Goal: Information Seeking & Learning: Learn about a topic

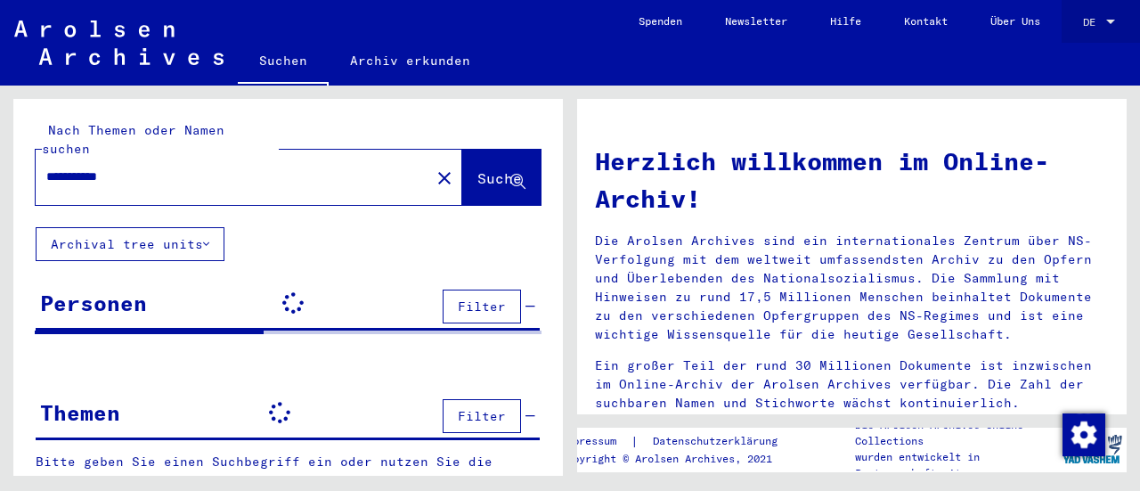
click at [1095, 21] on span "DE" at bounding box center [1093, 22] width 20 height 12
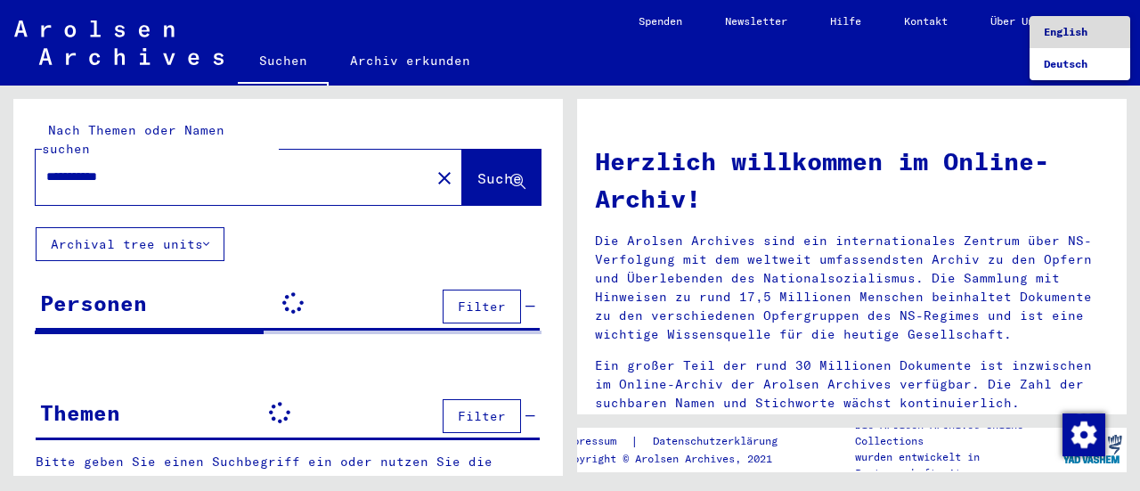
click at [1070, 37] on span "English" at bounding box center [1066, 31] width 44 height 13
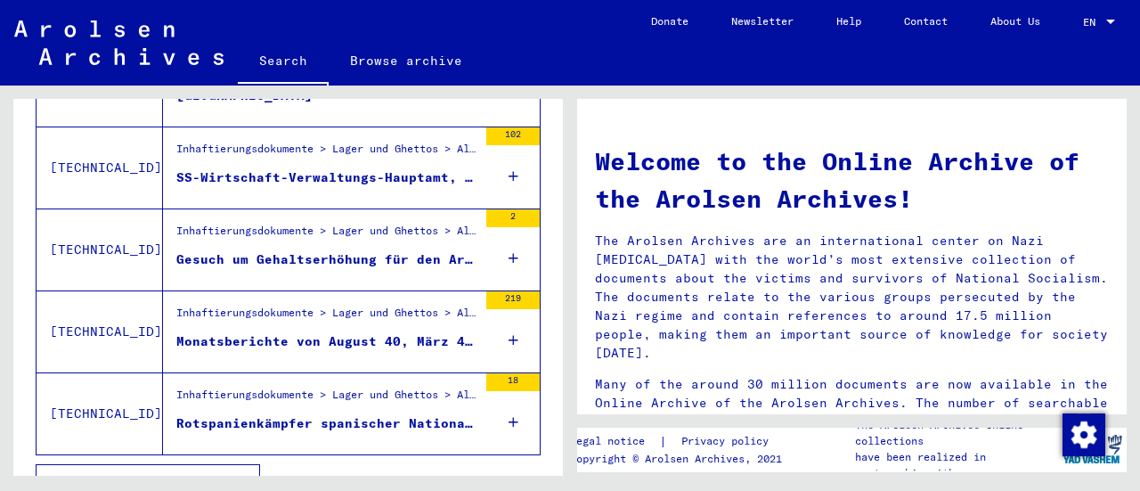
scroll to position [746, 0]
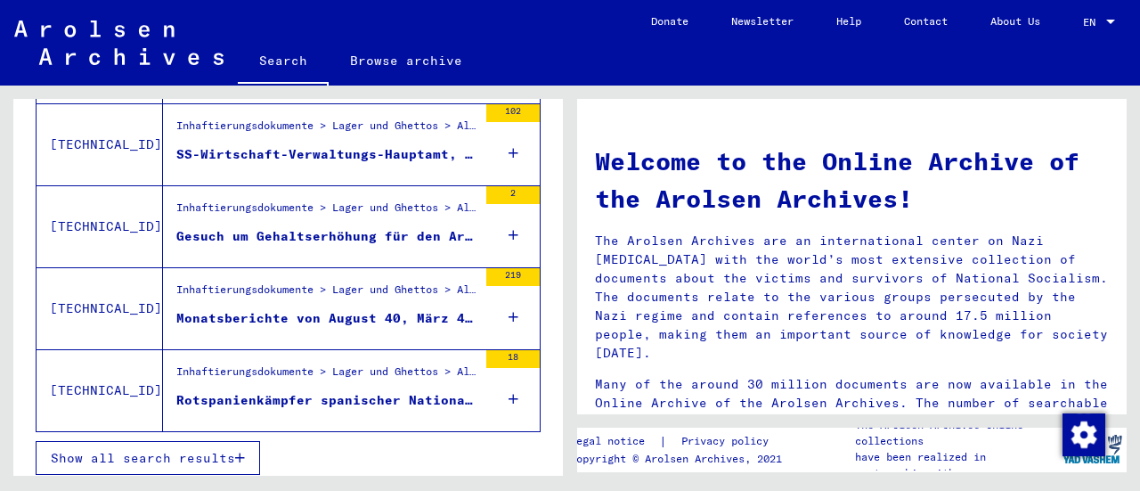
click at [174, 456] on span "Show all search results" at bounding box center [143, 458] width 184 height 16
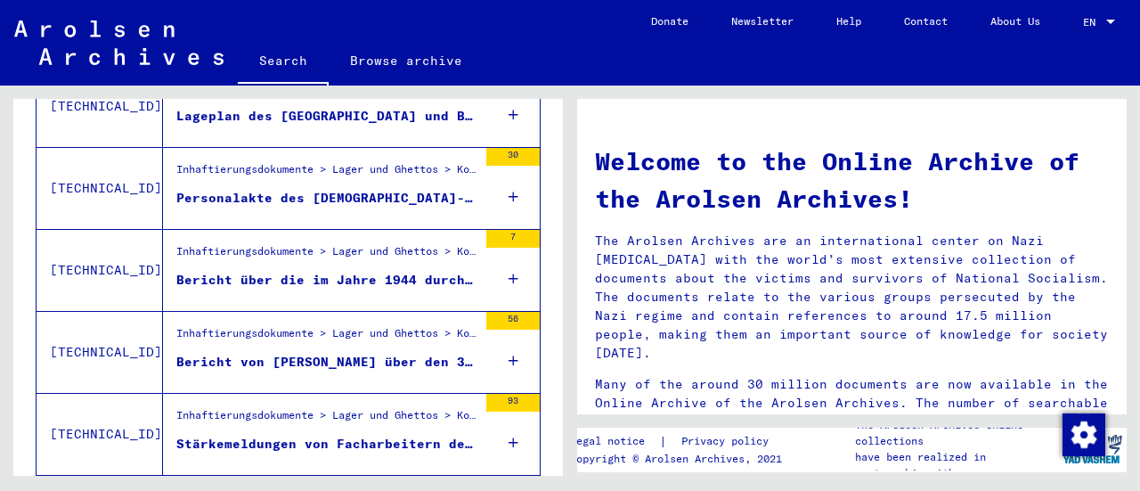
scroll to position [2109, 0]
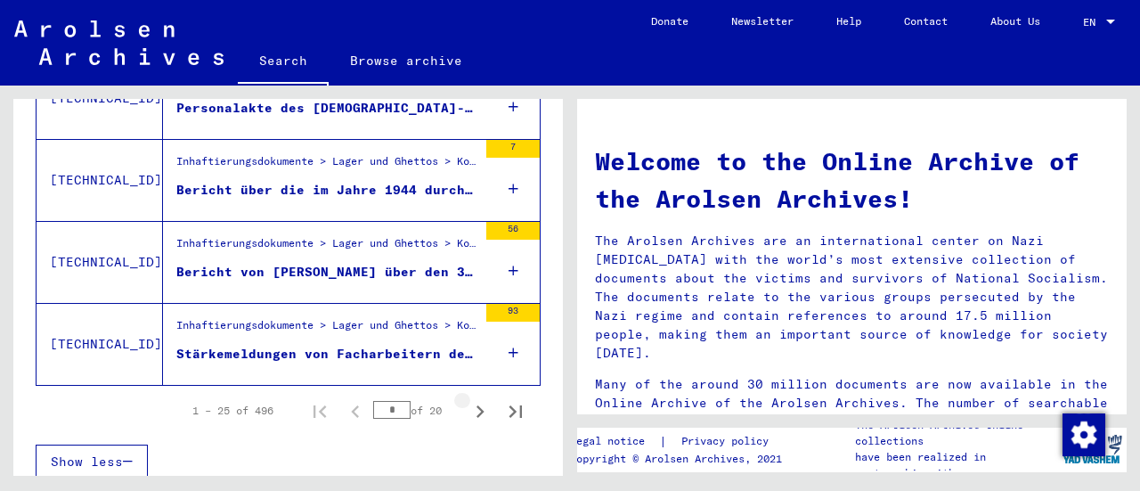
click at [467, 402] on icon "Next page" at bounding box center [479, 411] width 25 height 25
type input "*"
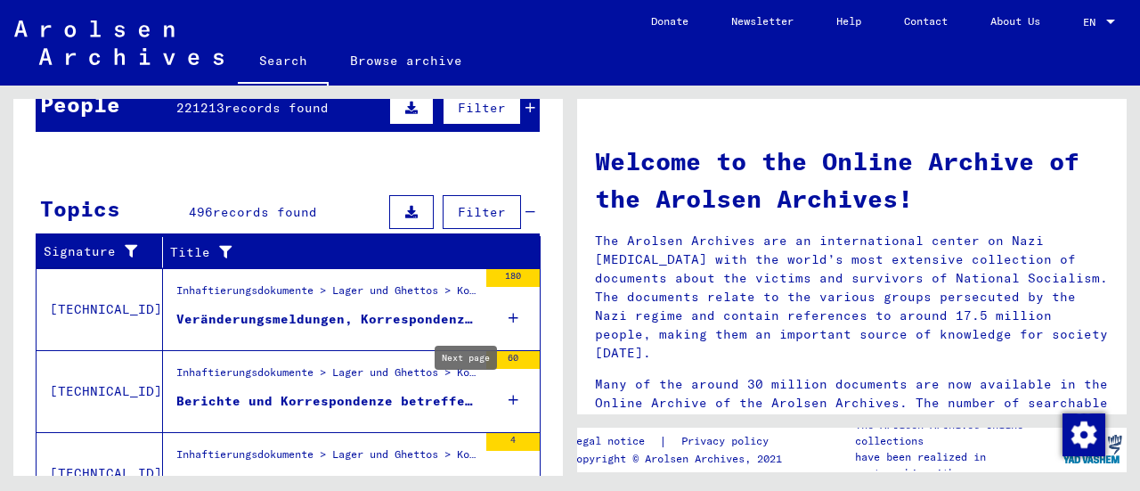
scroll to position [175, 0]
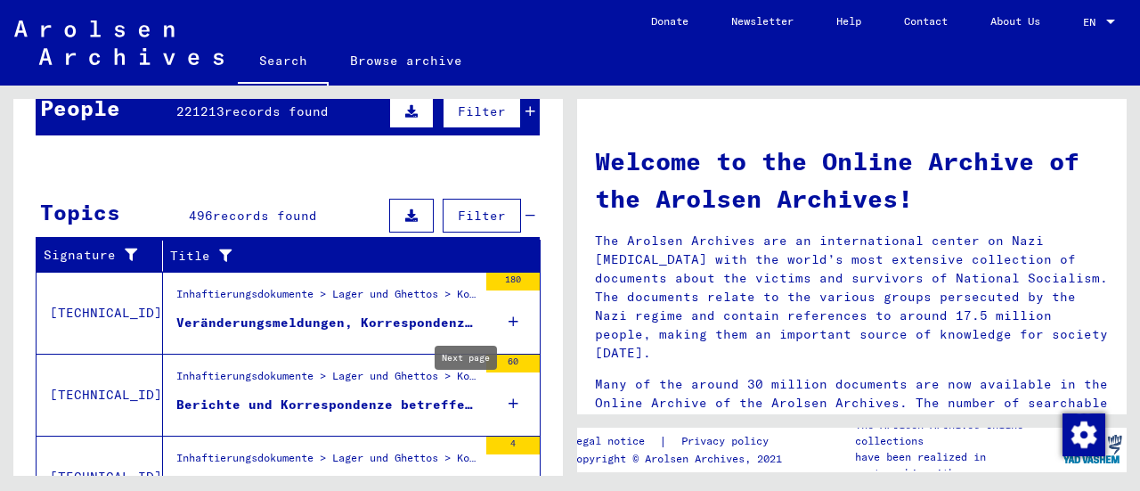
click at [1099, 27] on div "EN" at bounding box center [1093, 22] width 20 height 12
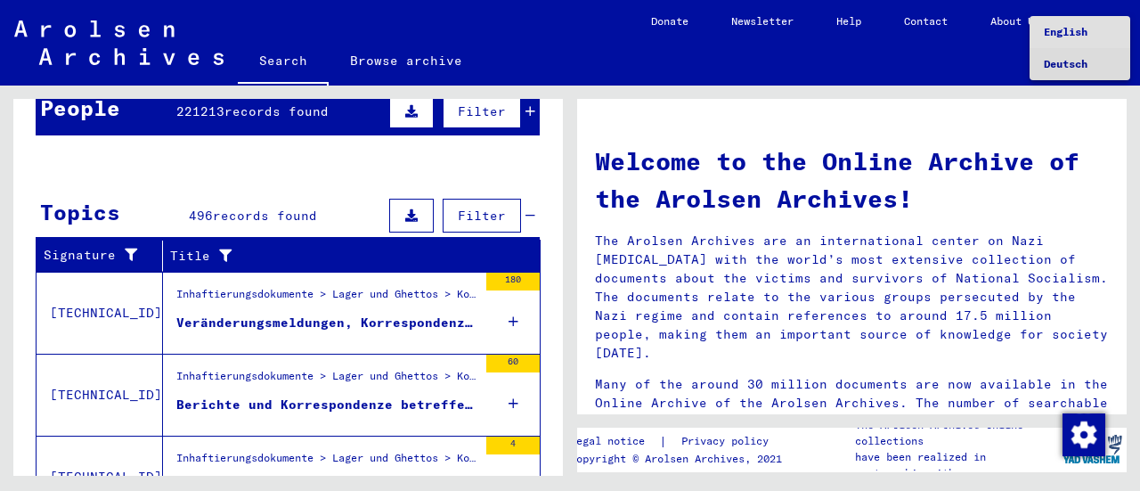
click at [1071, 68] on span "Deutsch" at bounding box center [1066, 63] width 44 height 13
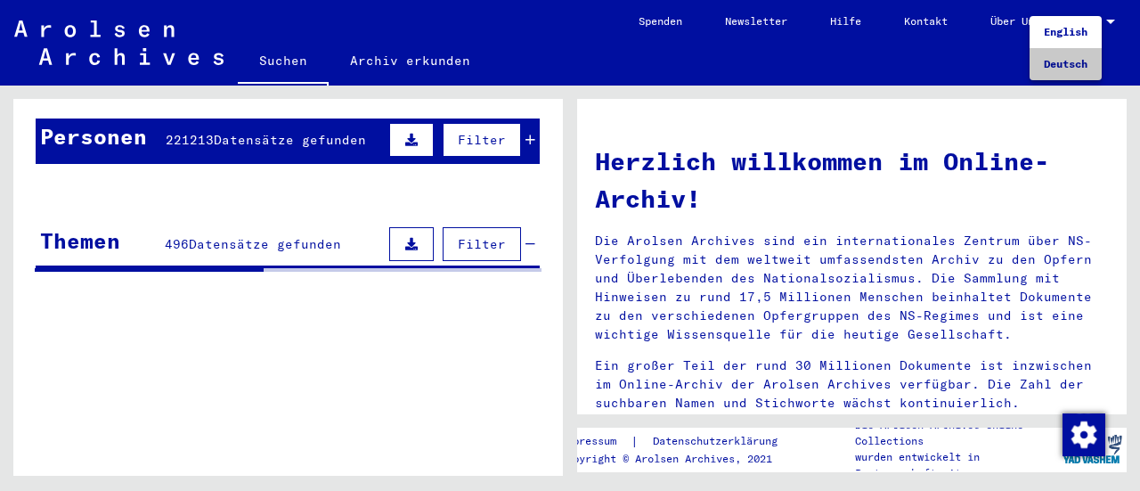
scroll to position [141, 0]
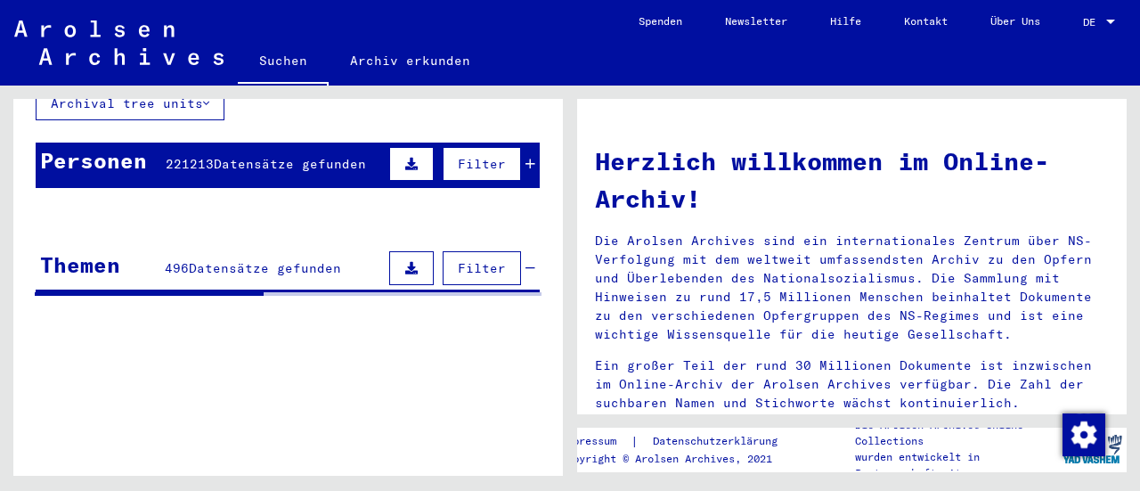
click at [1097, 21] on div "DE" at bounding box center [1093, 22] width 20 height 12
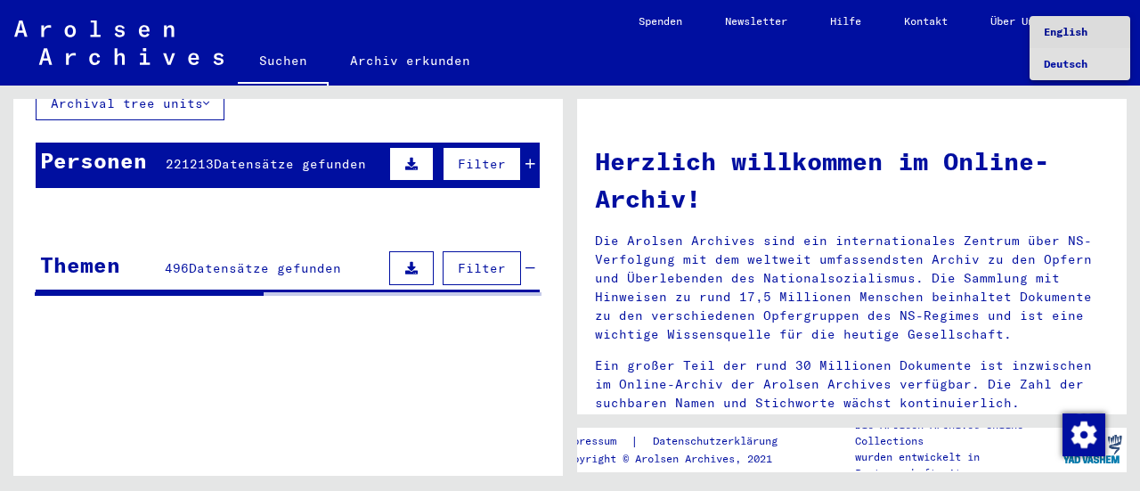
click at [1079, 32] on span "English" at bounding box center [1066, 31] width 44 height 13
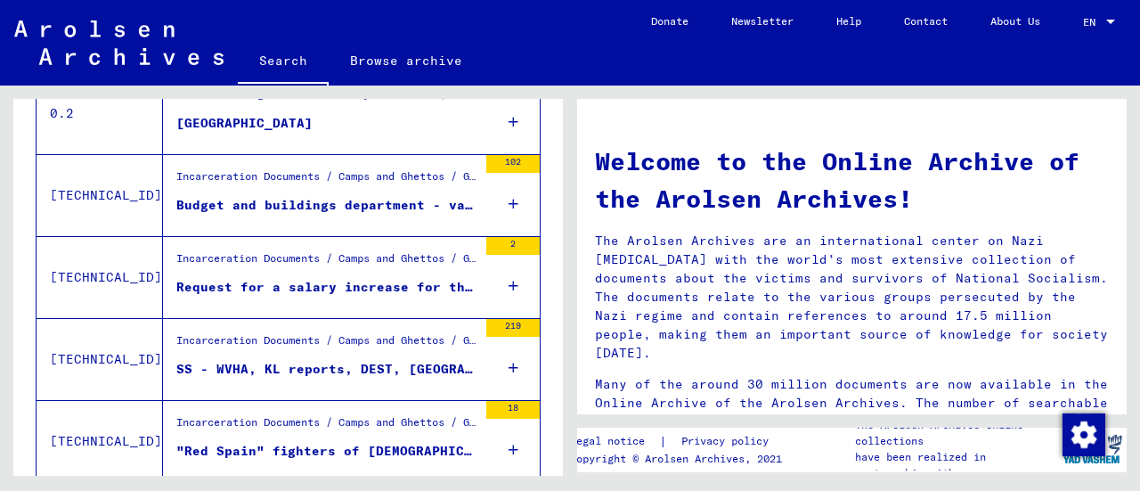
scroll to position [427, 0]
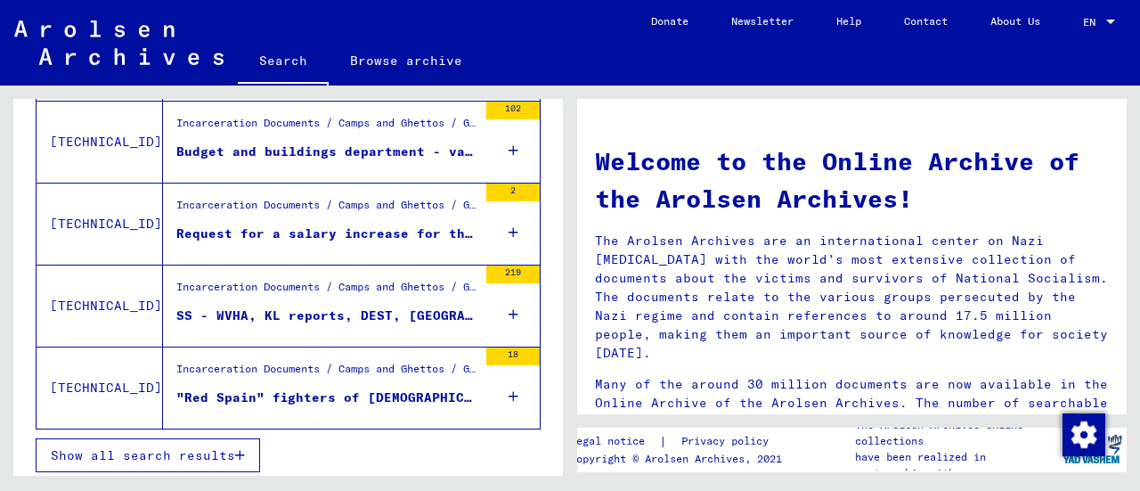
click at [148, 464] on button "Show all search results" at bounding box center [148, 455] width 224 height 34
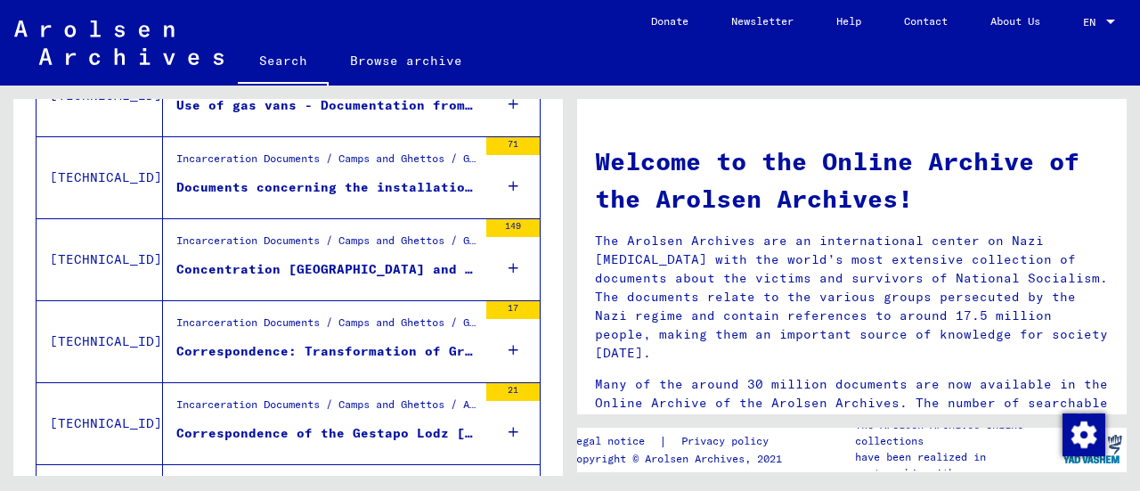
scroll to position [804, 0]
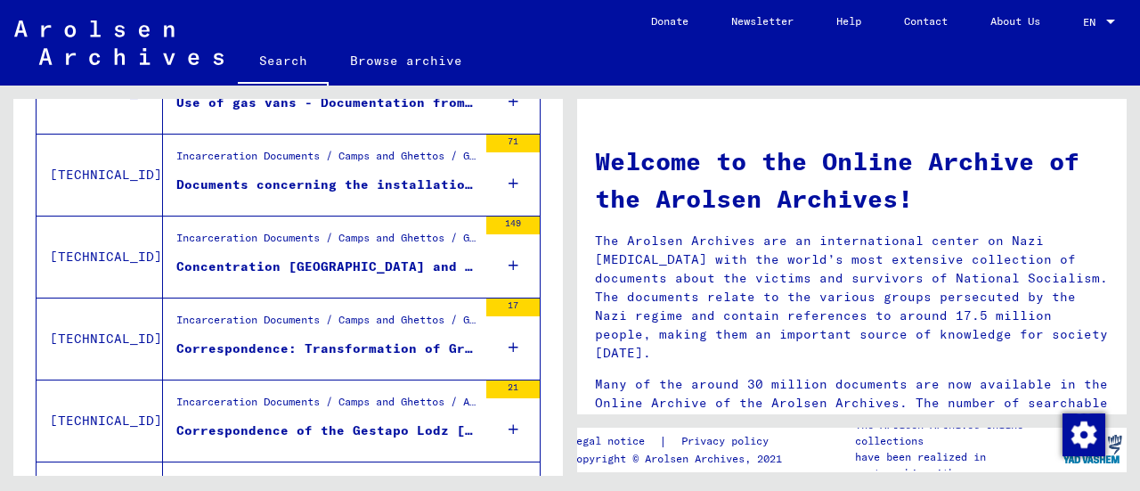
click at [508, 264] on icon at bounding box center [513, 265] width 10 height 62
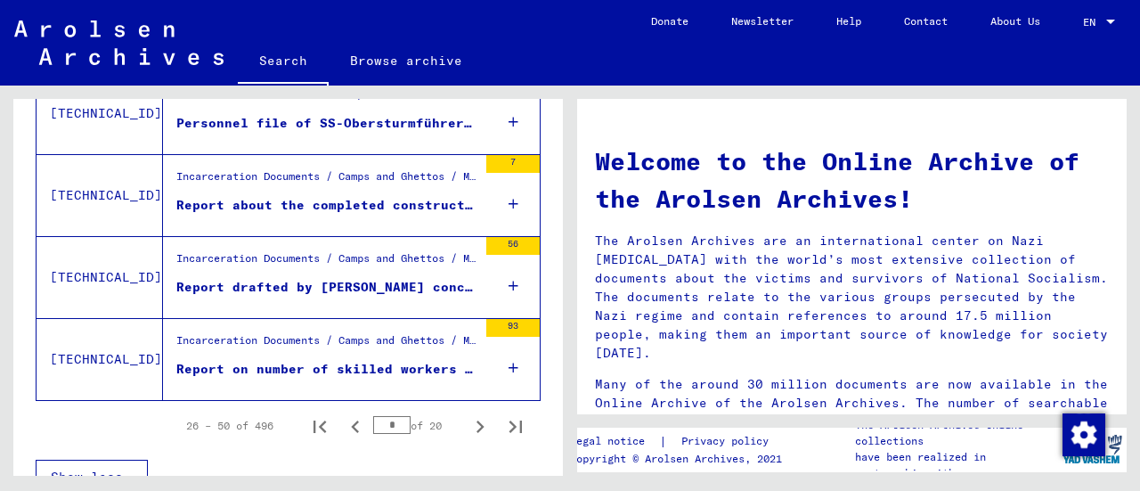
scroll to position [2163, 0]
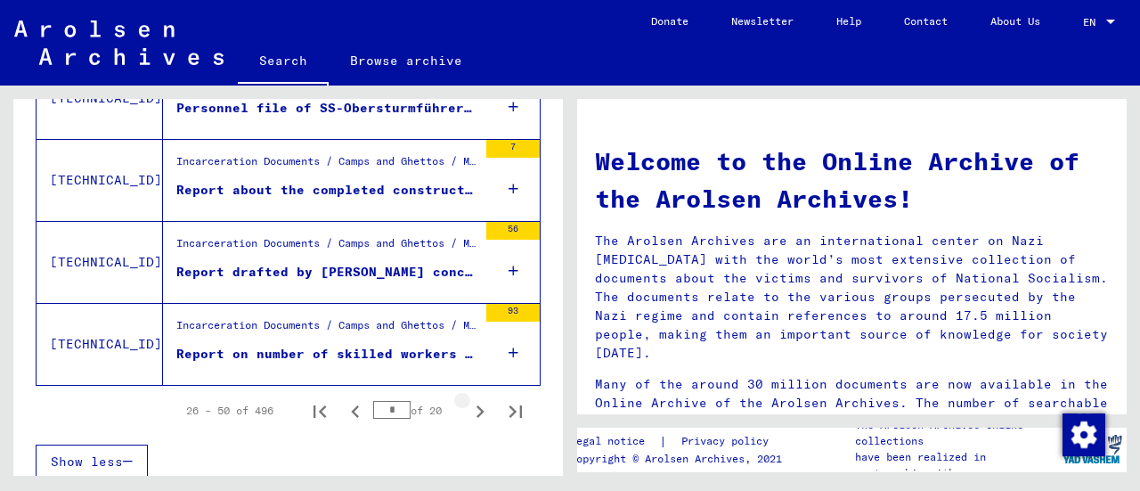
click at [467, 401] on icon "Next page" at bounding box center [479, 411] width 25 height 25
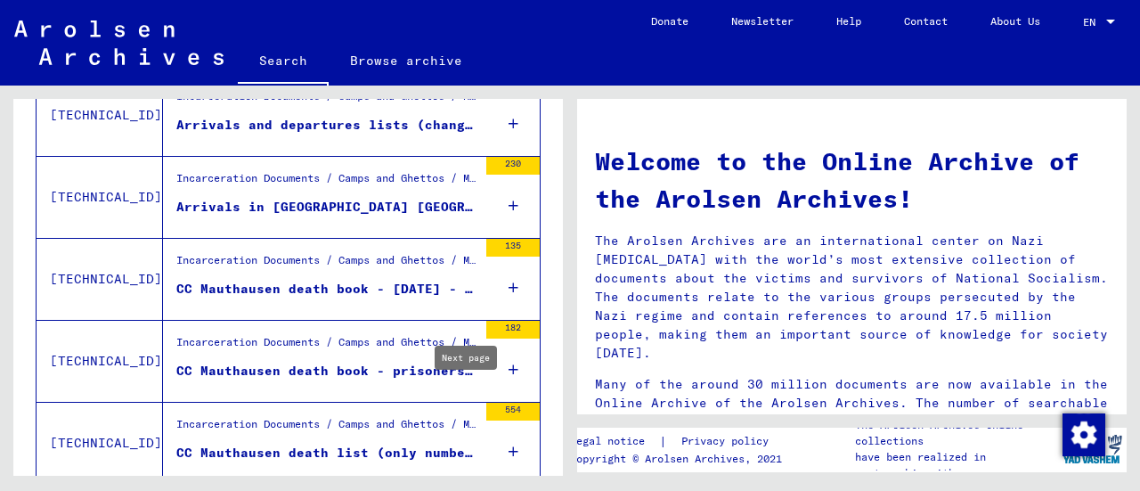
scroll to position [1015, 0]
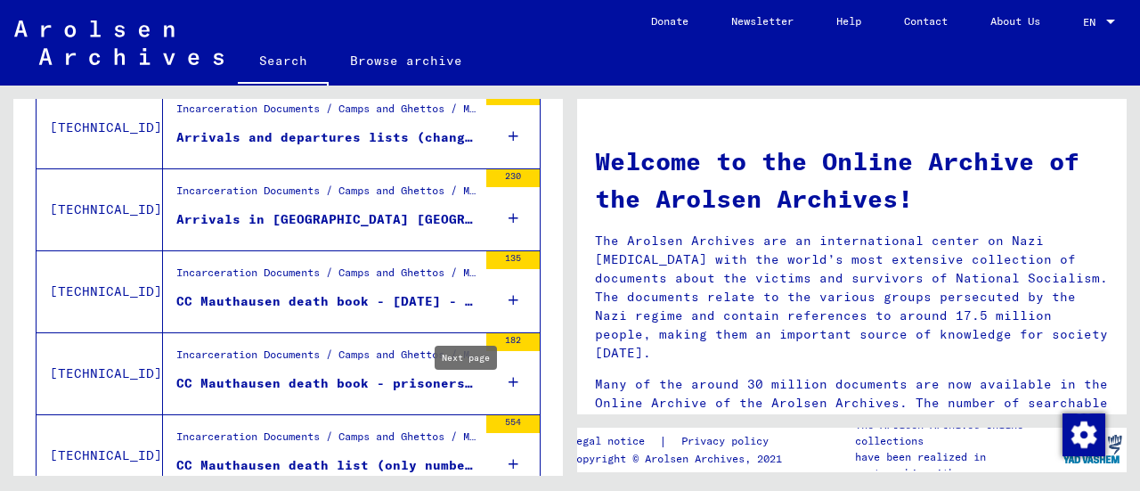
click at [508, 219] on icon at bounding box center [513, 218] width 10 height 62
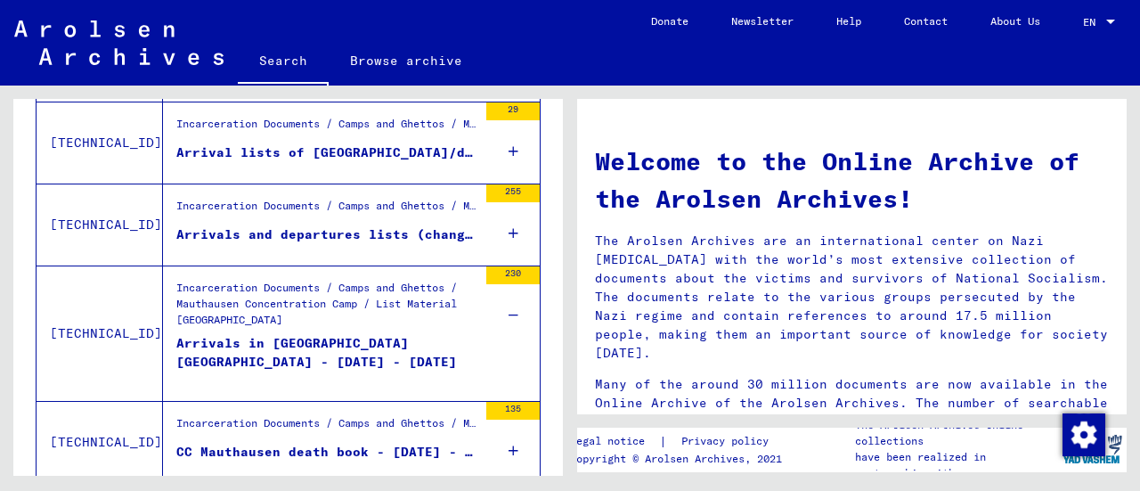
scroll to position [908, 0]
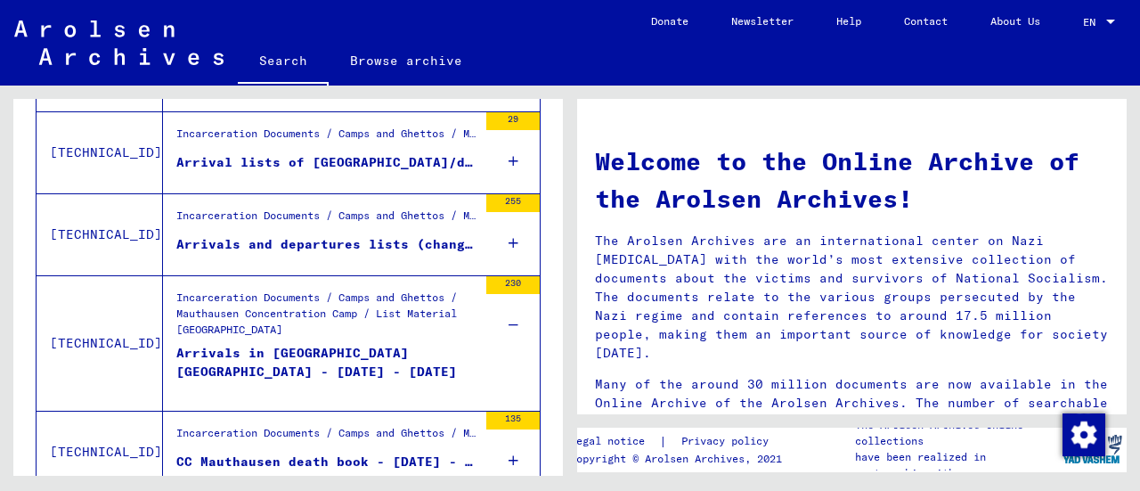
click at [491, 158] on div "29" at bounding box center [512, 152] width 53 height 80
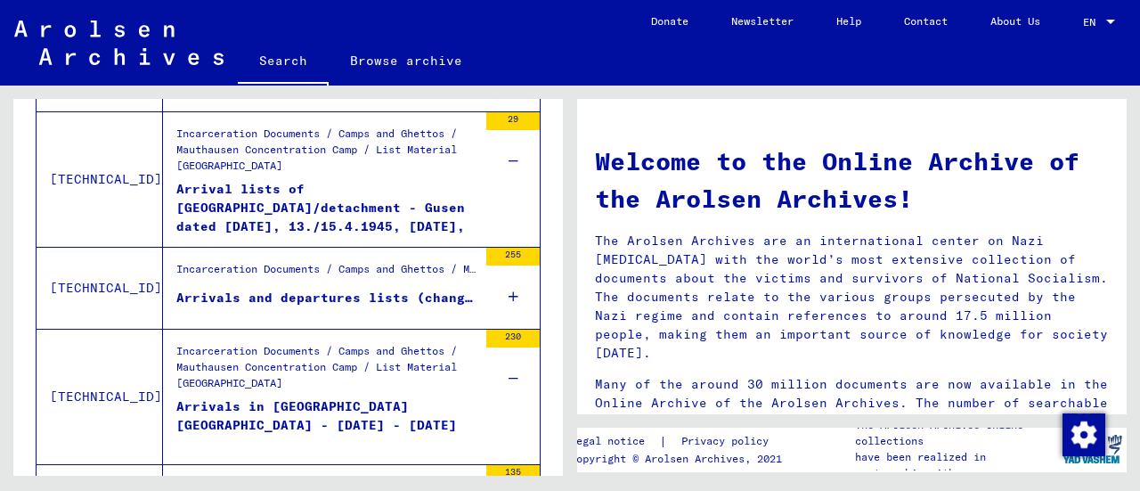
click at [506, 290] on div "255" at bounding box center [512, 288] width 53 height 80
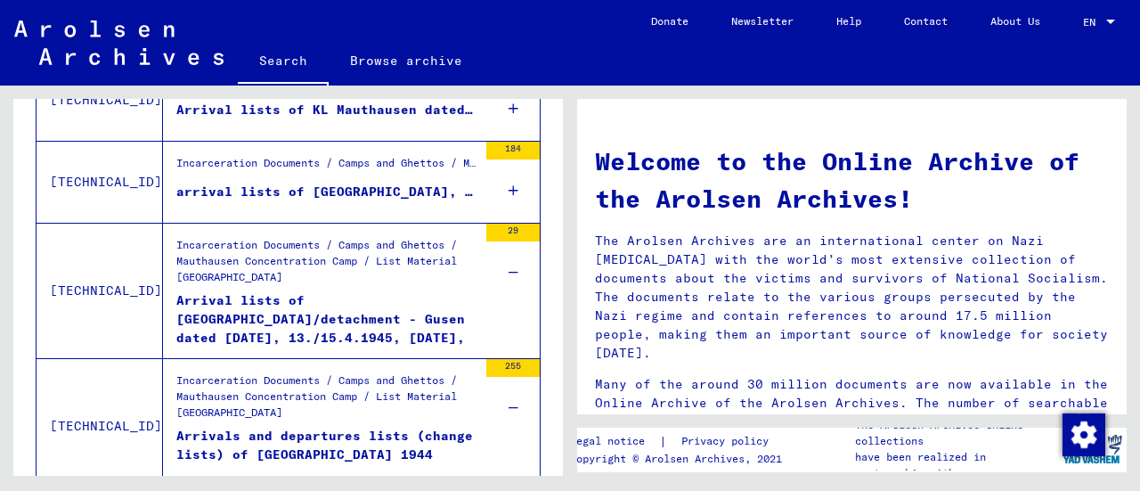
scroll to position [794, 0]
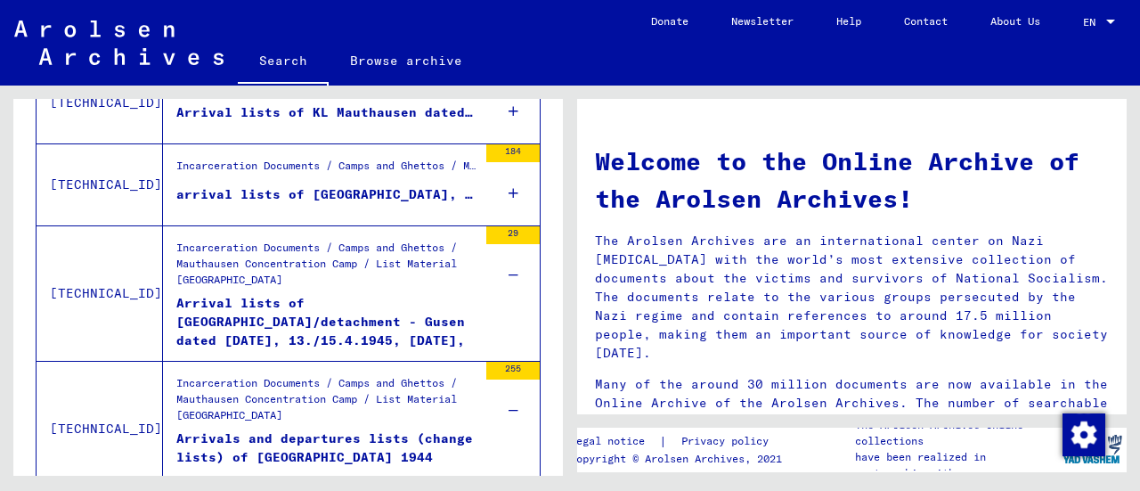
click at [508, 189] on icon at bounding box center [513, 193] width 10 height 62
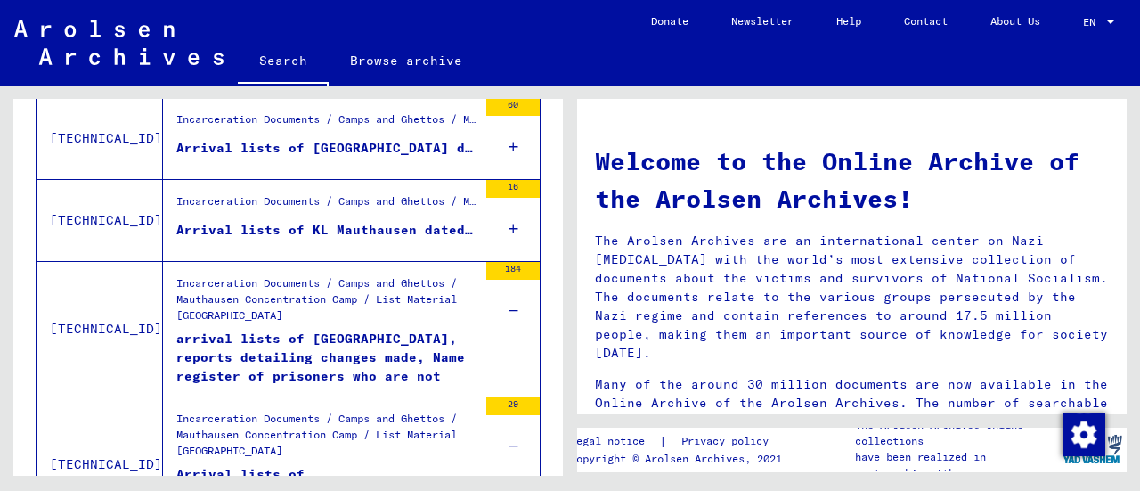
scroll to position [654, 0]
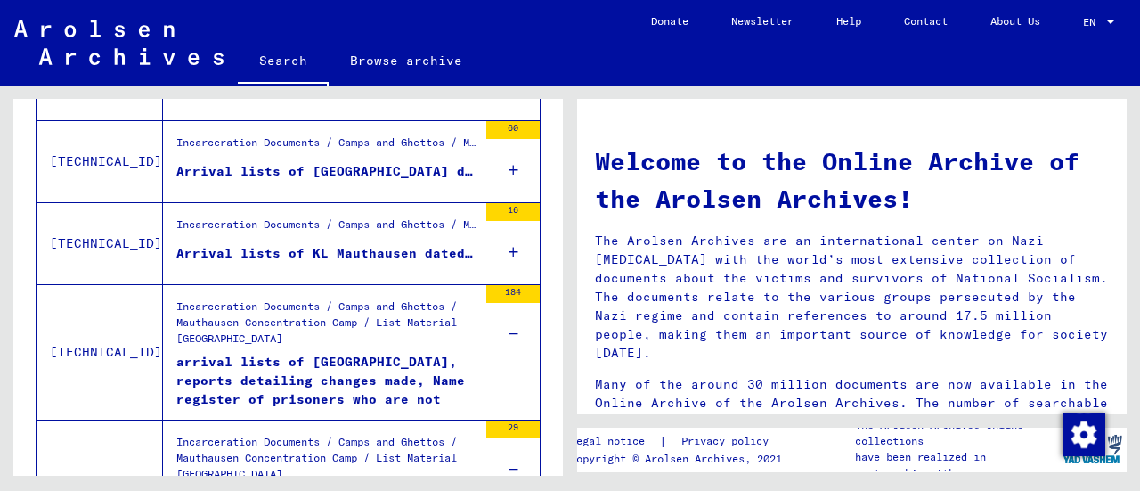
click at [490, 249] on div "16" at bounding box center [512, 243] width 53 height 80
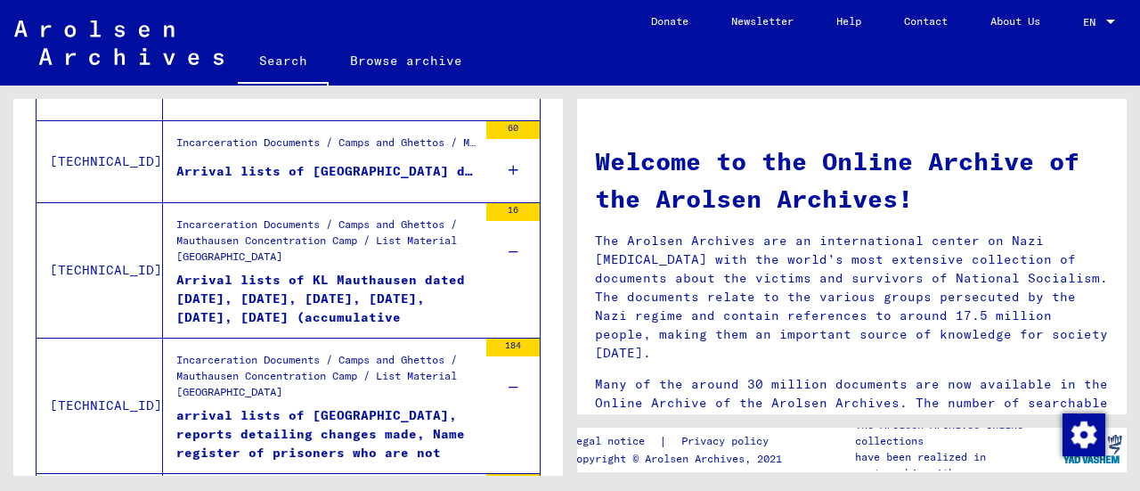
click at [492, 170] on div "60" at bounding box center [512, 161] width 53 height 80
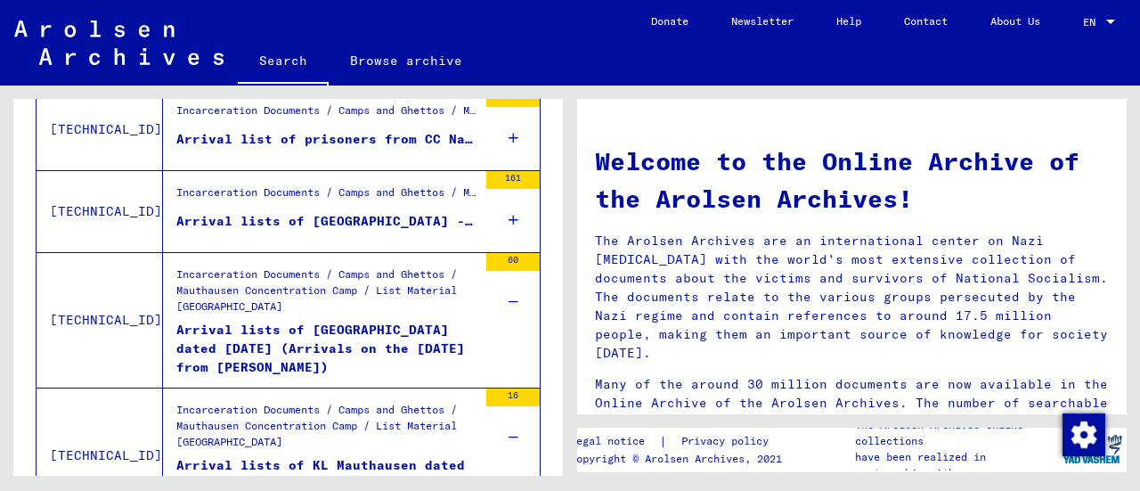
scroll to position [492, 0]
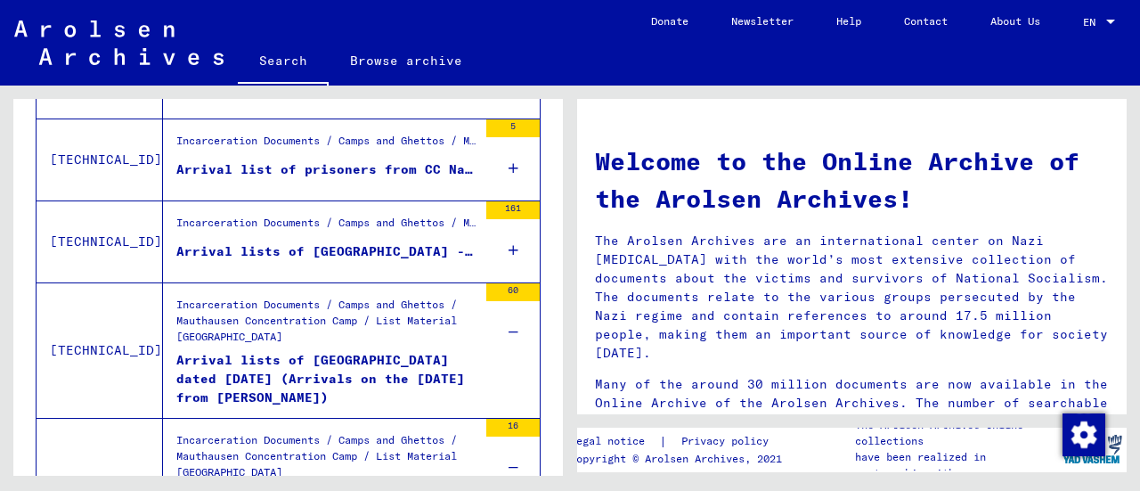
click at [492, 253] on div "161" at bounding box center [512, 241] width 53 height 80
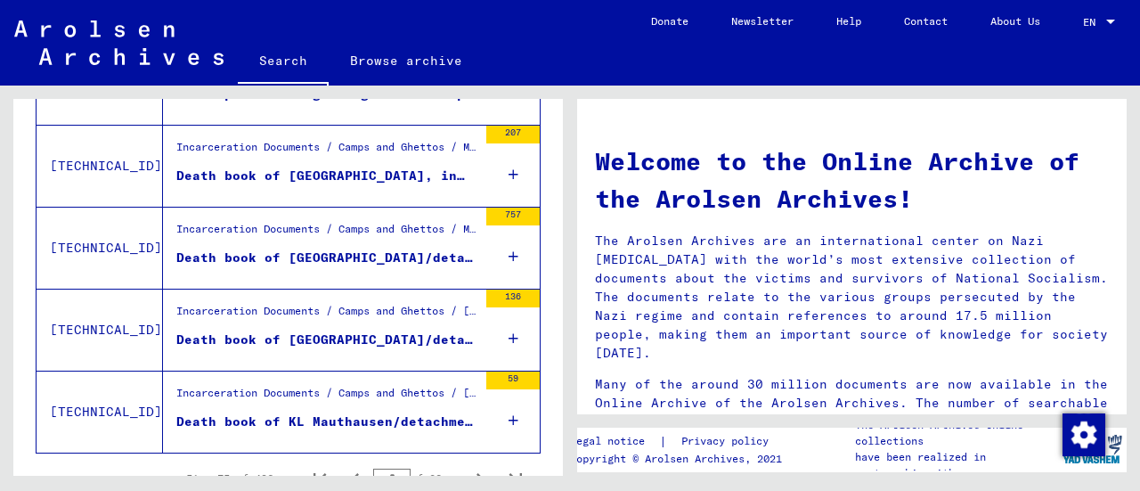
scroll to position [2483, 0]
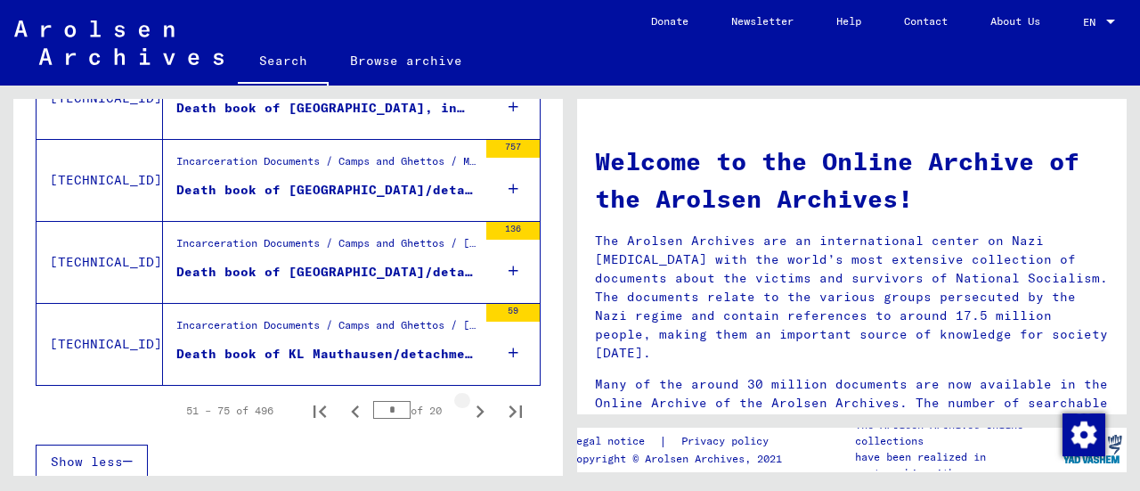
click at [467, 401] on icon "Next page" at bounding box center [479, 411] width 25 height 25
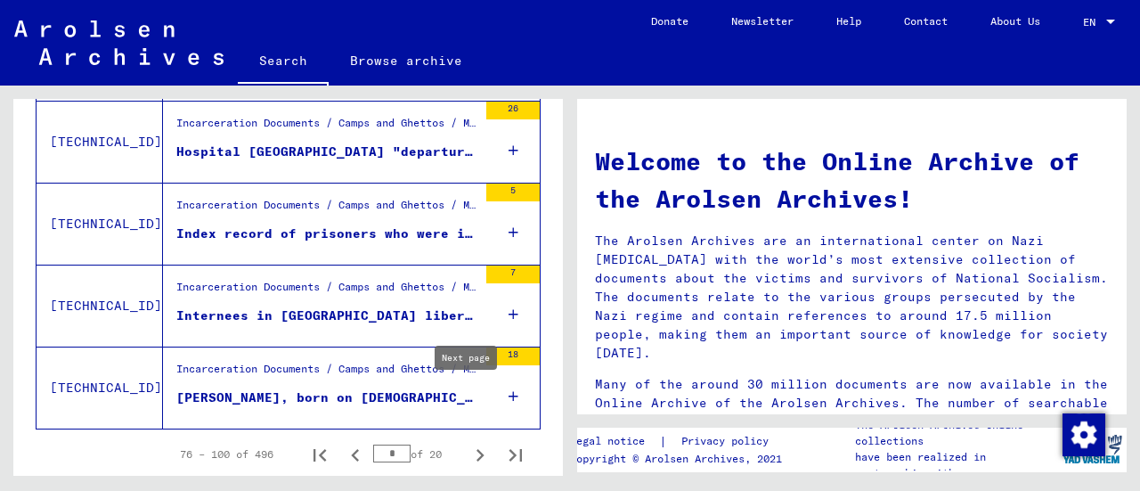
scroll to position [2109, 0]
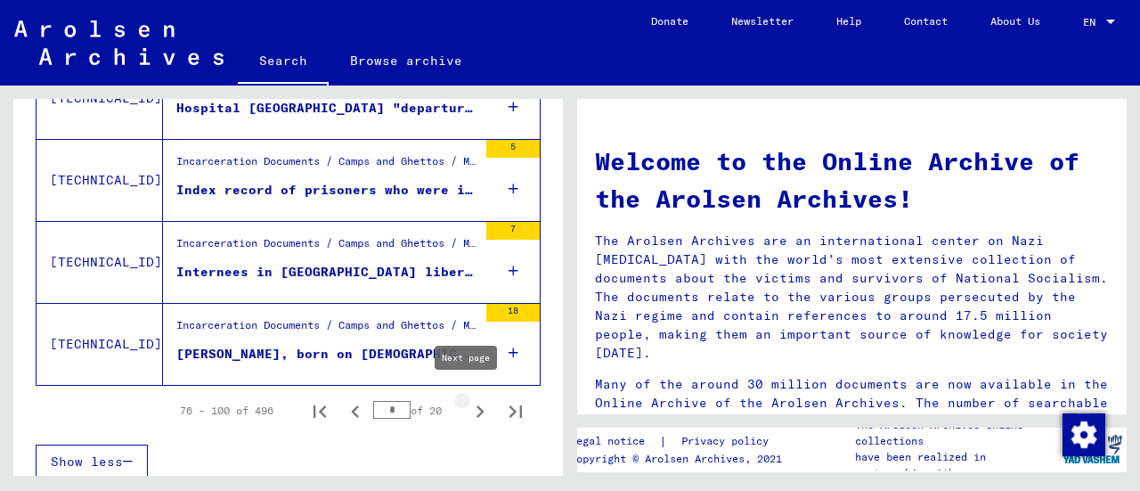
click at [470, 406] on icon "Next page" at bounding box center [479, 411] width 25 height 25
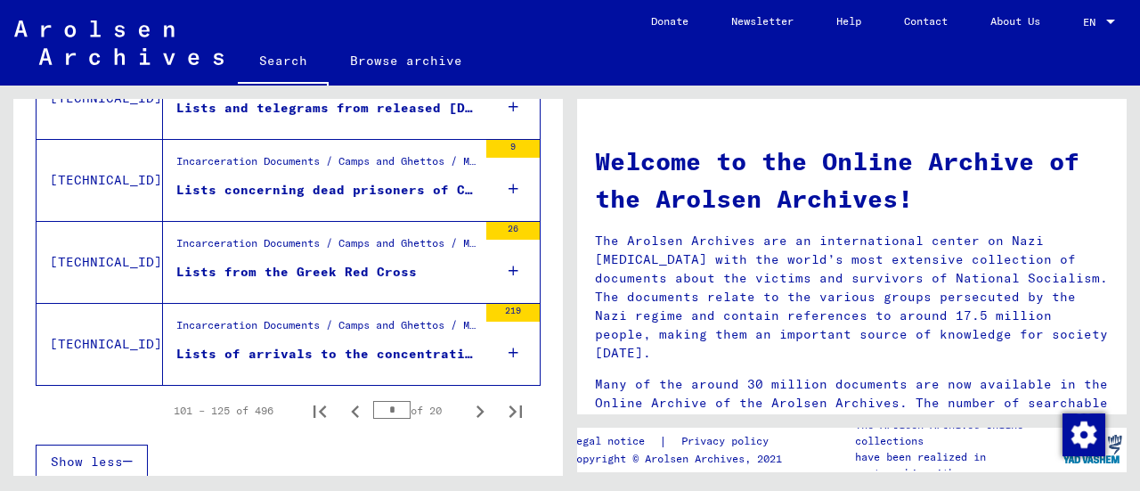
click at [508, 345] on icon at bounding box center [513, 352] width 10 height 62
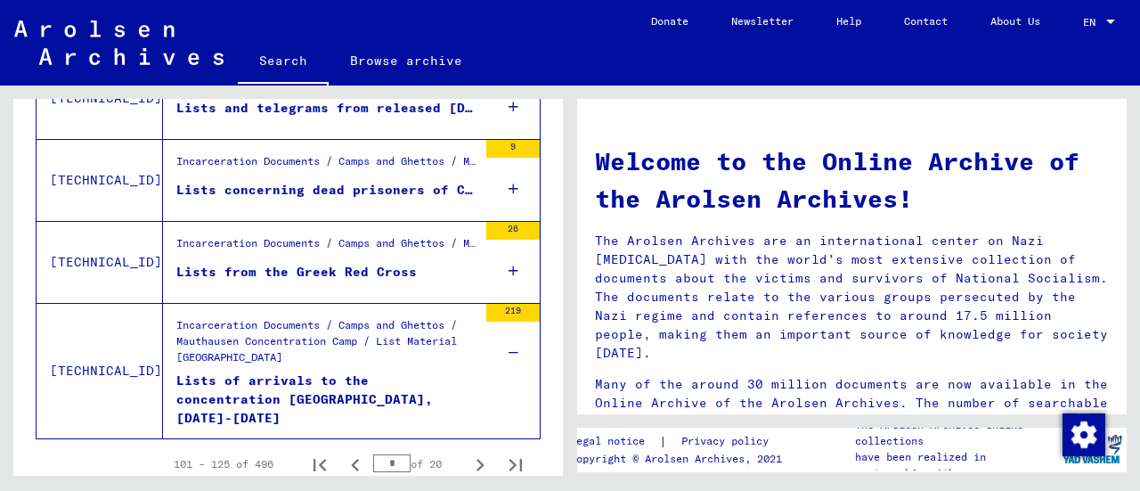
click at [493, 183] on div "9" at bounding box center [512, 180] width 53 height 80
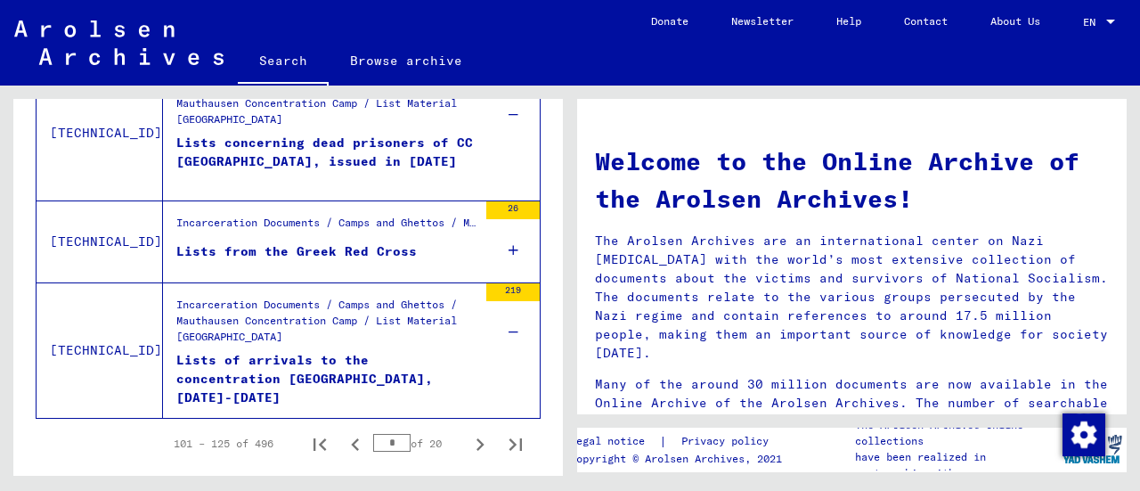
scroll to position [2216, 0]
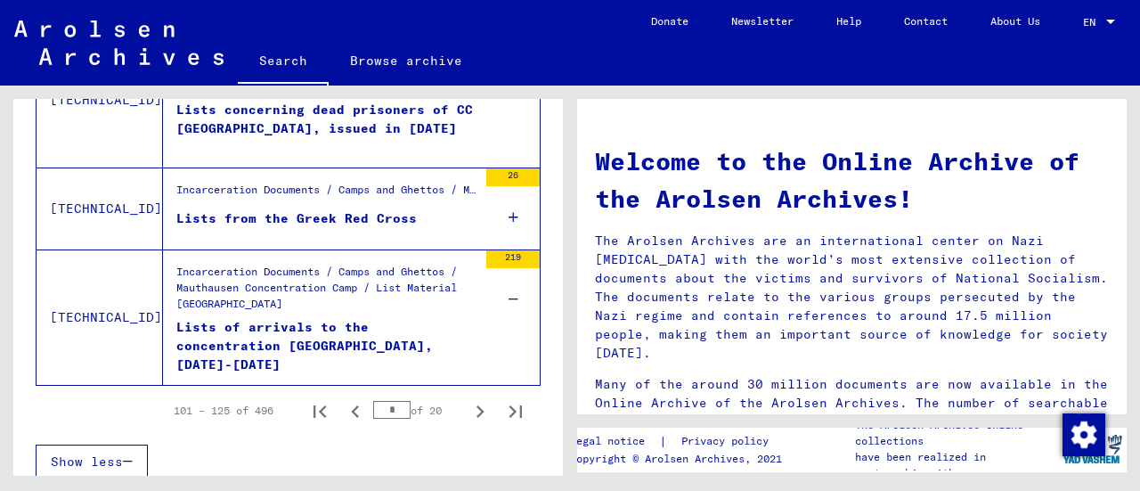
click at [467, 401] on icon "Next page" at bounding box center [479, 411] width 25 height 25
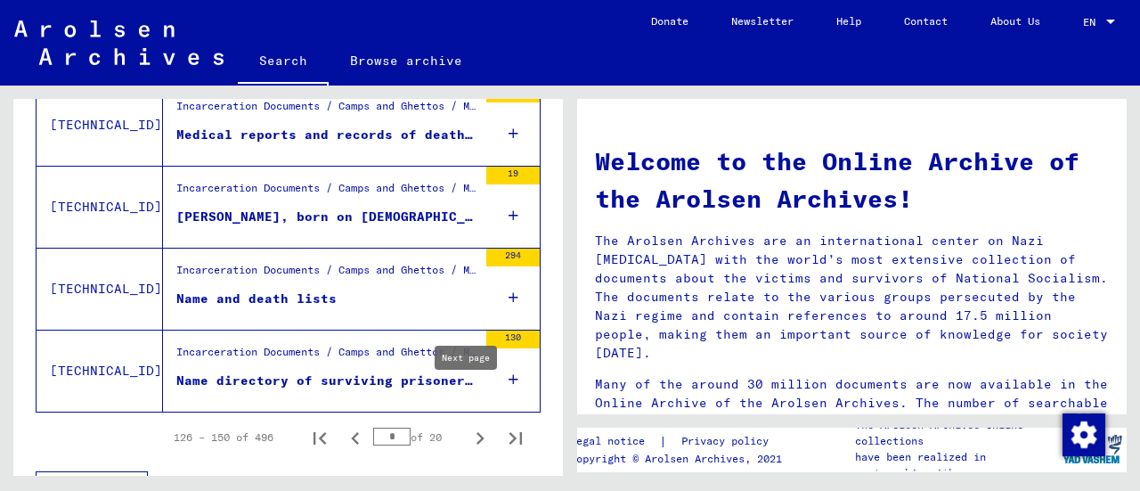
scroll to position [2109, 0]
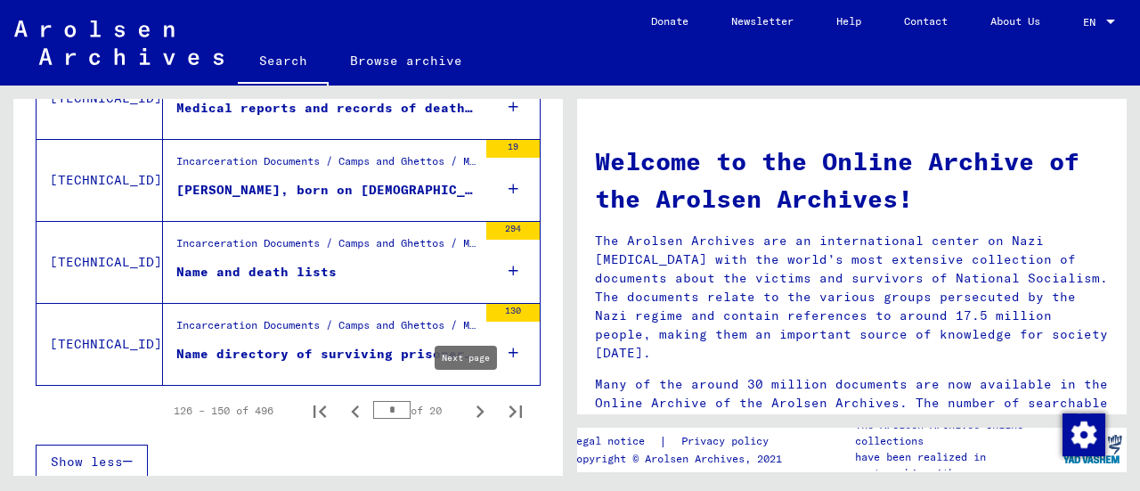
click at [467, 401] on icon "Next page" at bounding box center [479, 411] width 25 height 25
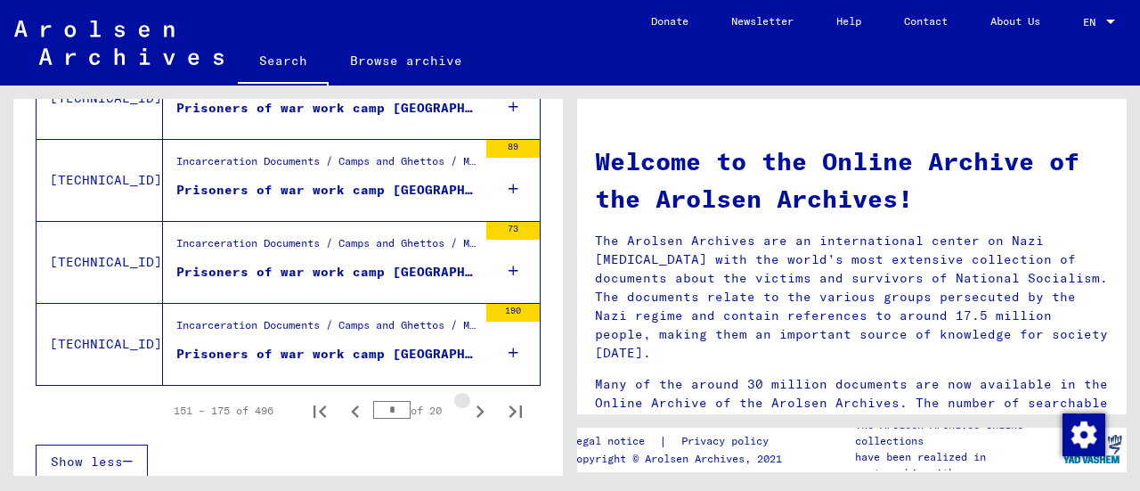
click at [467, 406] on icon "Next page" at bounding box center [479, 411] width 25 height 25
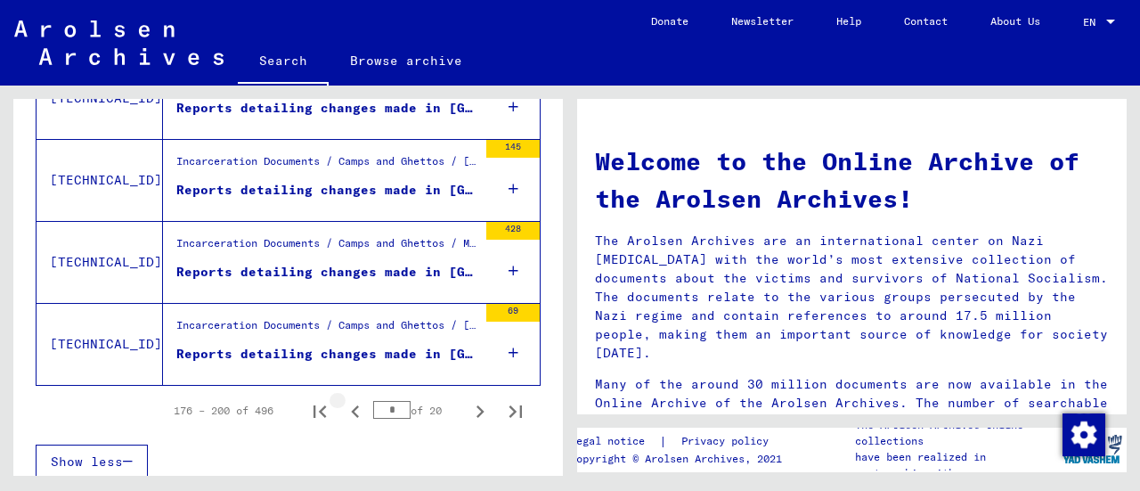
click at [343, 401] on icon "Previous page" at bounding box center [355, 411] width 25 height 25
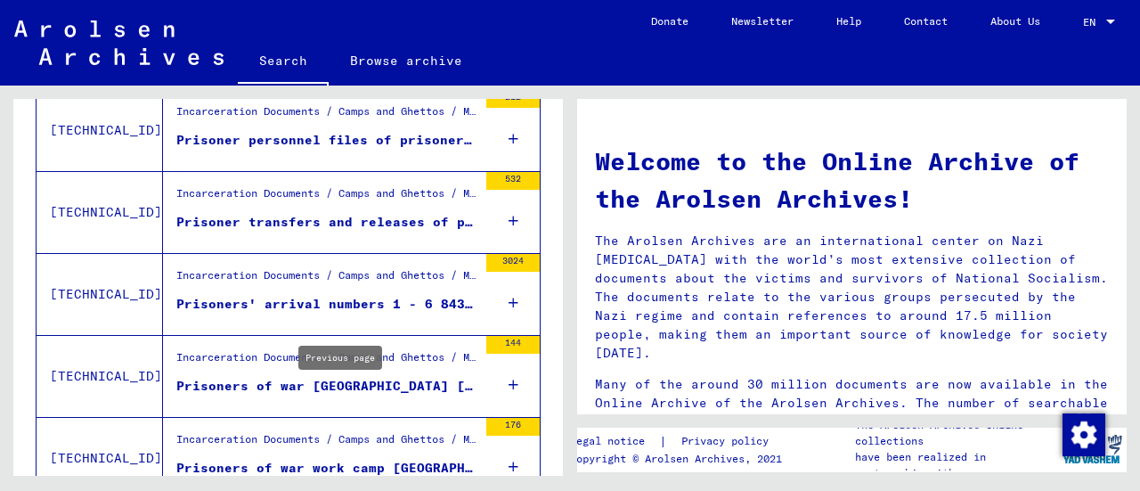
scroll to position [1662, 0]
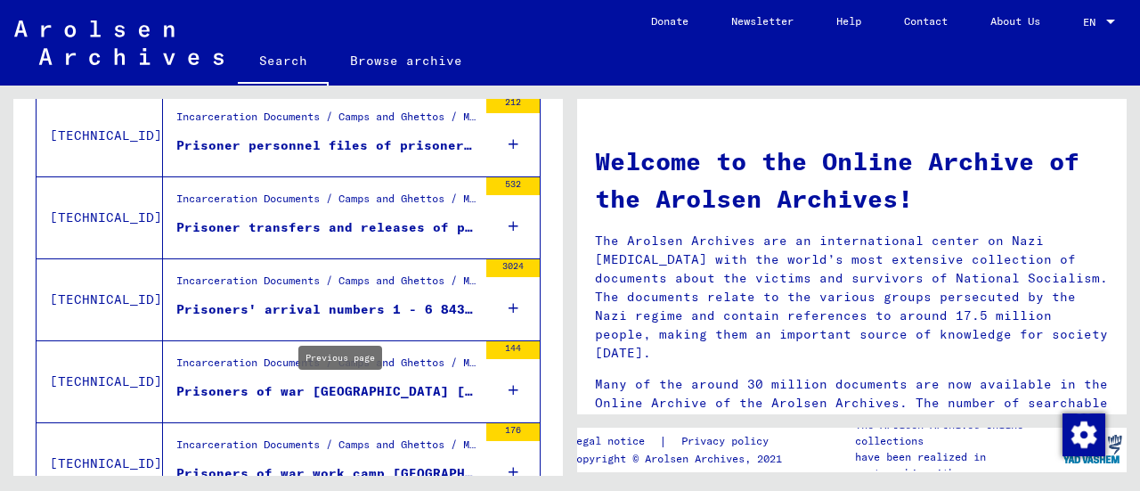
click at [508, 295] on icon at bounding box center [513, 308] width 10 height 62
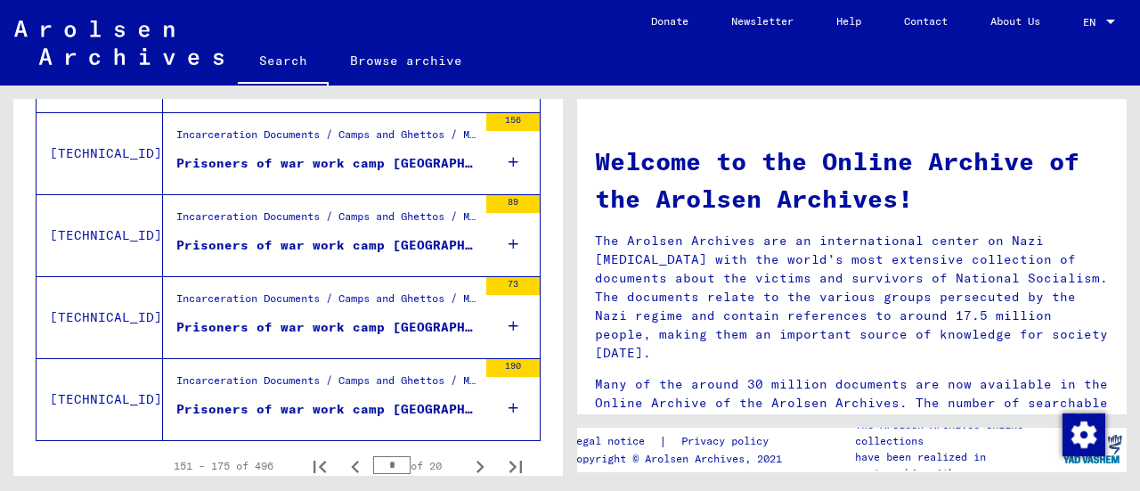
scroll to position [2163, 0]
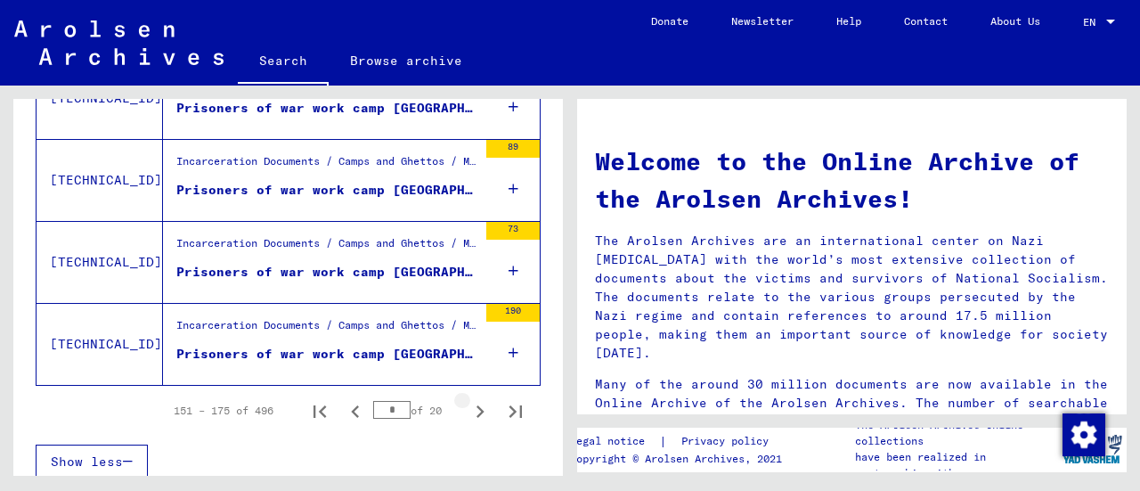
click at [467, 401] on icon "Next page" at bounding box center [479, 411] width 25 height 25
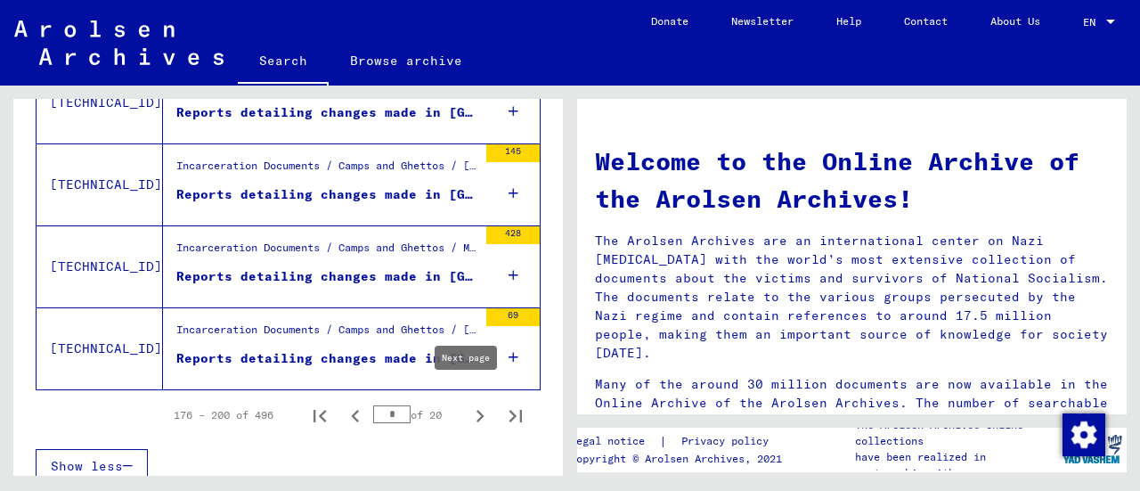
scroll to position [2109, 0]
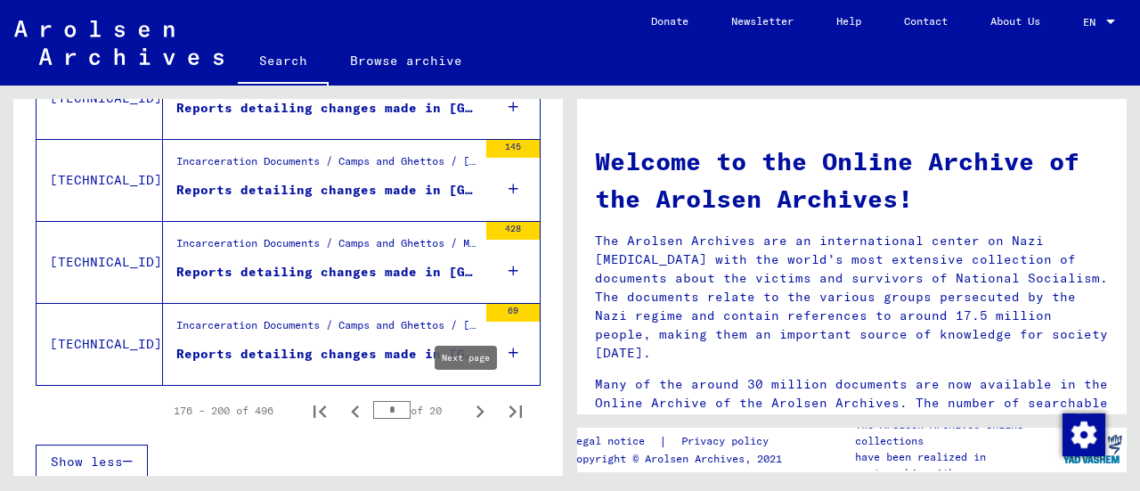
click at [476, 405] on icon "Next page" at bounding box center [480, 411] width 8 height 12
type input "*"
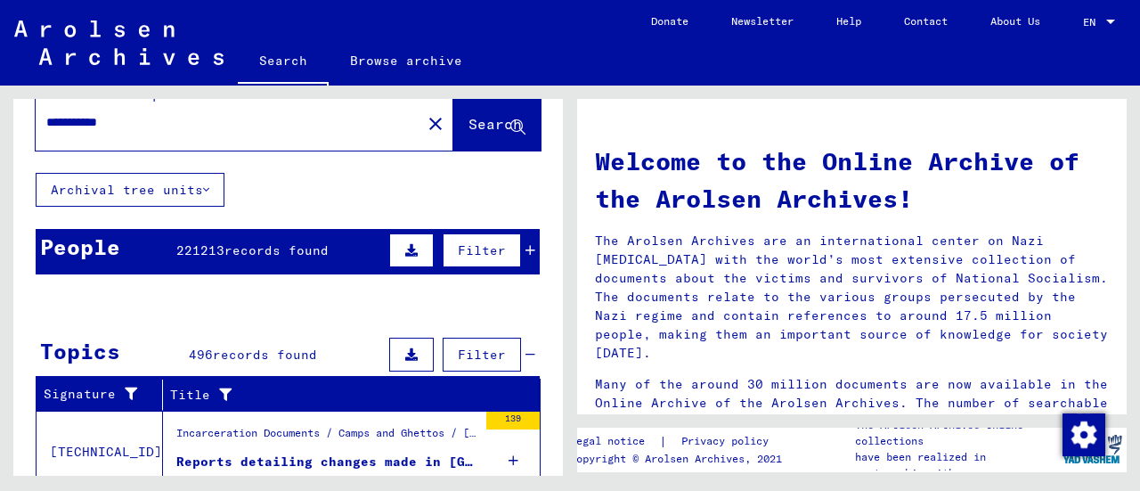
scroll to position [0, 0]
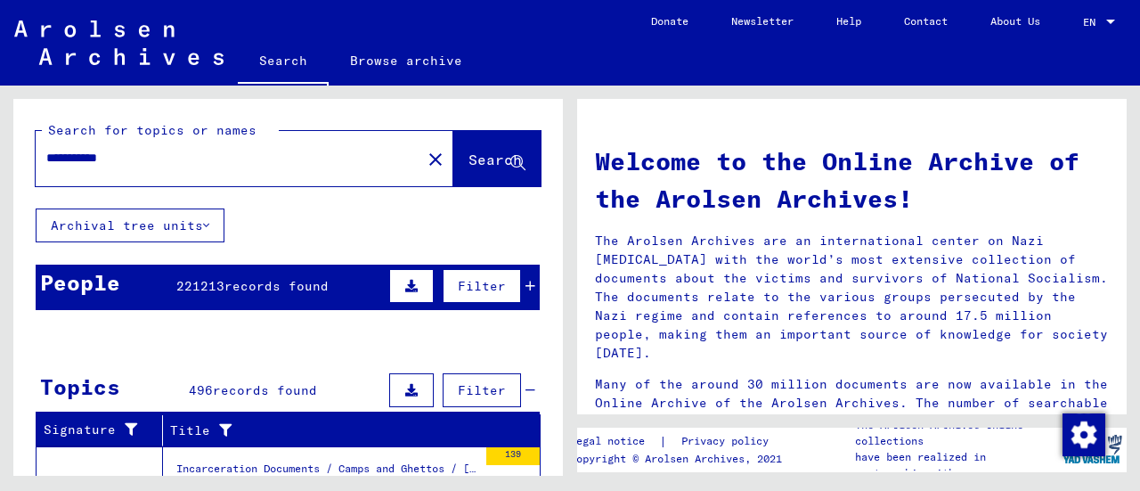
click at [470, 392] on span "Filter" at bounding box center [482, 390] width 48 height 16
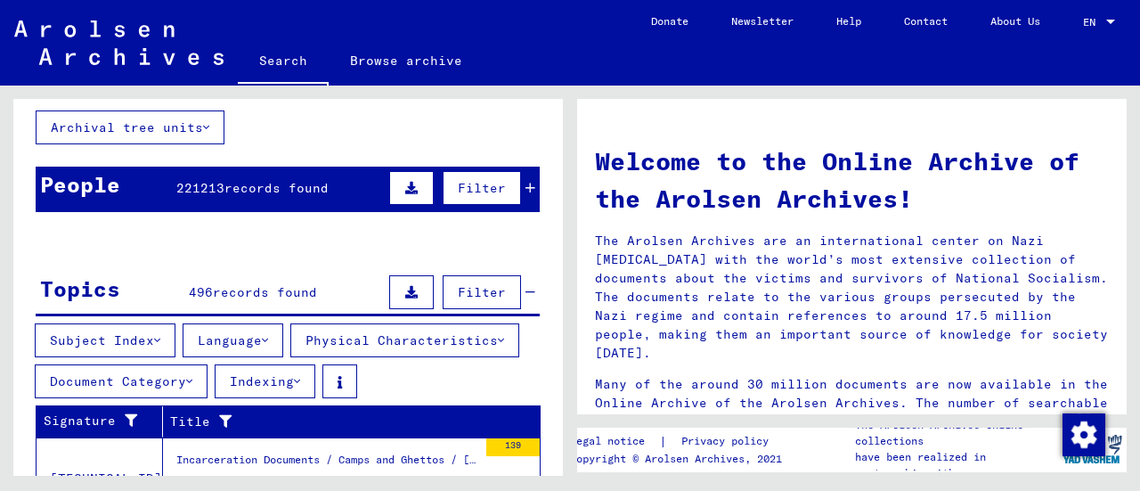
scroll to position [99, 0]
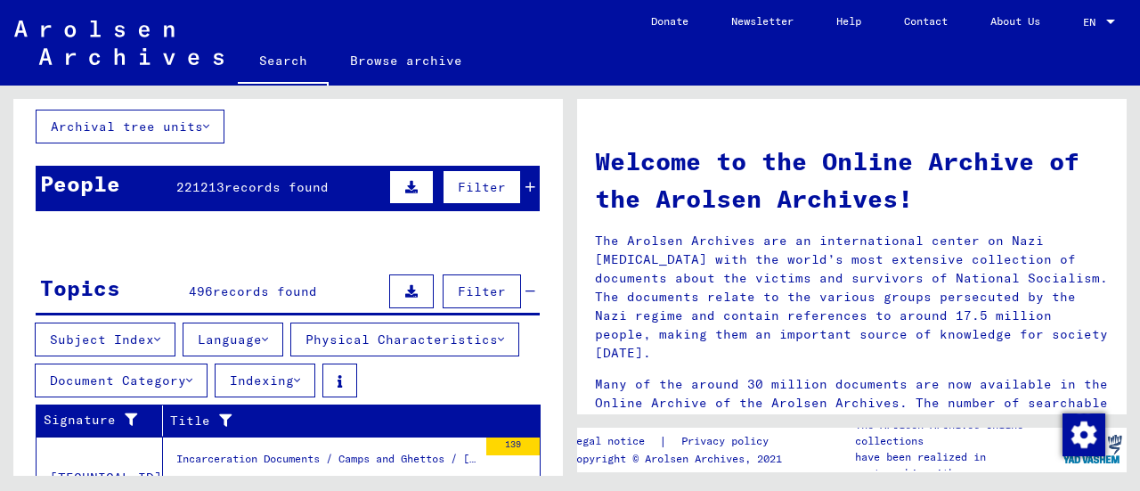
click at [192, 376] on icon at bounding box center [189, 380] width 6 height 12
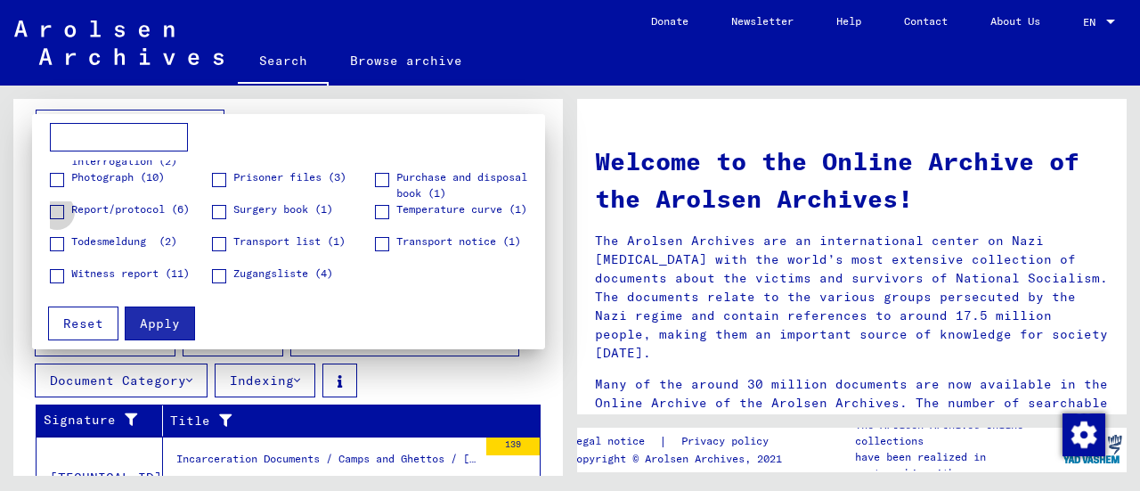
scroll to position [153, 0]
click at [75, 322] on span "Reset" at bounding box center [83, 323] width 40 height 16
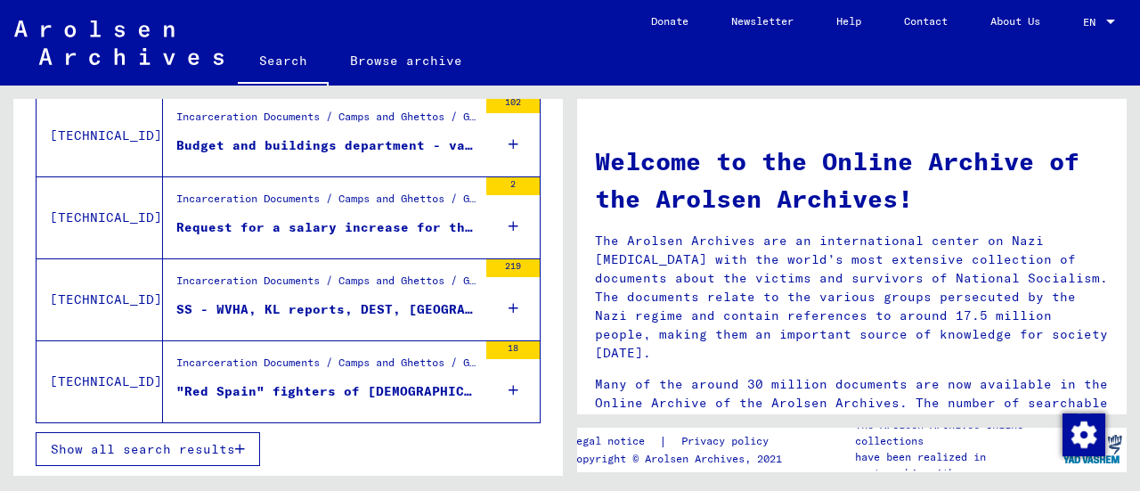
scroll to position [556, 0]
click at [193, 452] on span "Show all search results" at bounding box center [143, 449] width 184 height 16
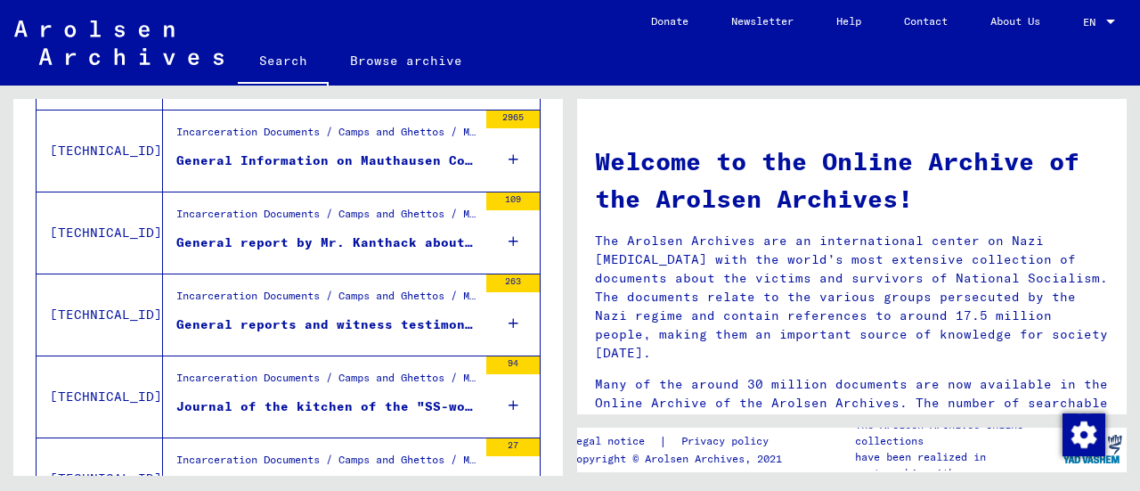
scroll to position [1729, 0]
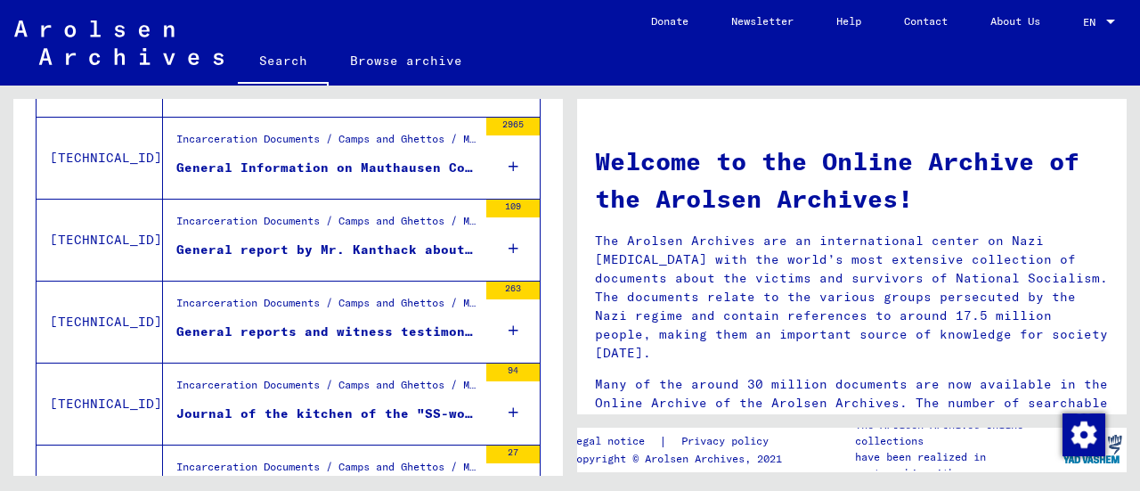
click at [508, 198] on icon at bounding box center [513, 166] width 10 height 62
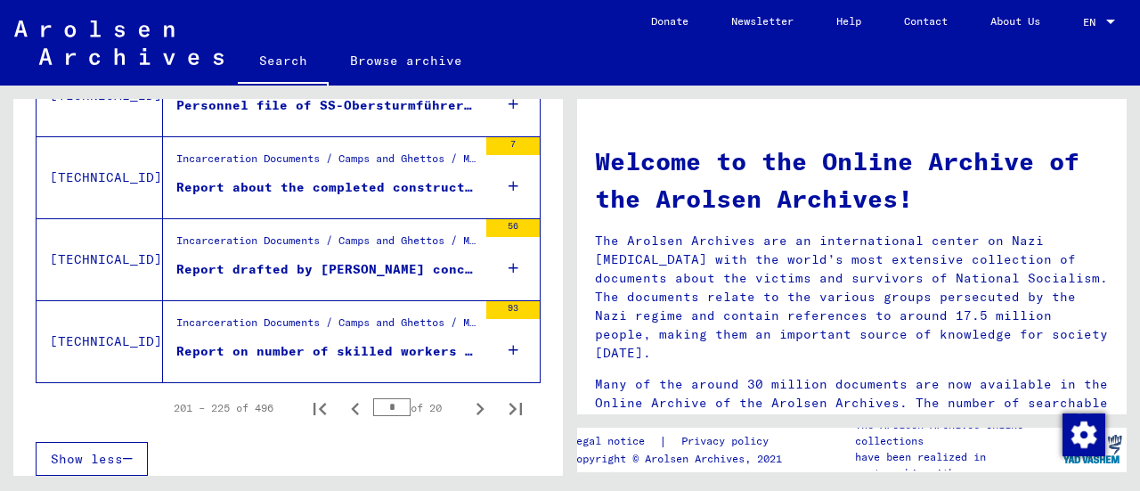
scroll to position [2291, 0]
